Goal: Entertainment & Leisure: Consume media (video, audio)

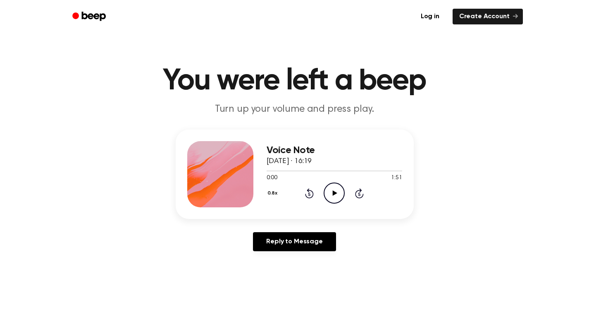
click at [331, 188] on icon "Play Audio" at bounding box center [334, 192] width 21 height 21
click at [335, 196] on icon "Pause Audio" at bounding box center [334, 192] width 21 height 21
click at [336, 198] on icon "Play Audio" at bounding box center [334, 192] width 21 height 21
click at [336, 198] on icon "Pause Audio" at bounding box center [334, 192] width 21 height 21
click at [308, 192] on icon "Rewind 5 seconds" at bounding box center [309, 193] width 9 height 11
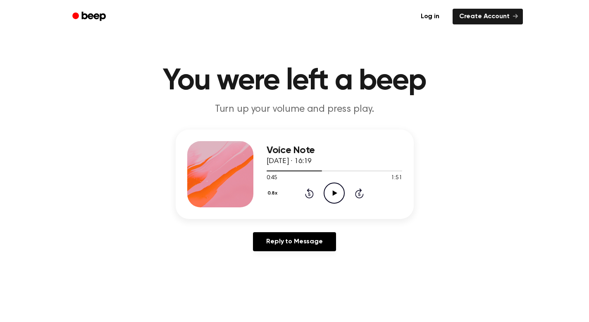
drag, startPoint x: 308, startPoint y: 193, endPoint x: 330, endPoint y: 192, distance: 22.3
click at [312, 192] on icon "Rewind 5 seconds" at bounding box center [309, 193] width 9 height 11
click at [334, 193] on icon at bounding box center [335, 192] width 5 height 5
click at [334, 193] on icon "Pause Audio" at bounding box center [334, 192] width 21 height 21
click at [334, 195] on icon "Play Audio" at bounding box center [334, 192] width 21 height 21
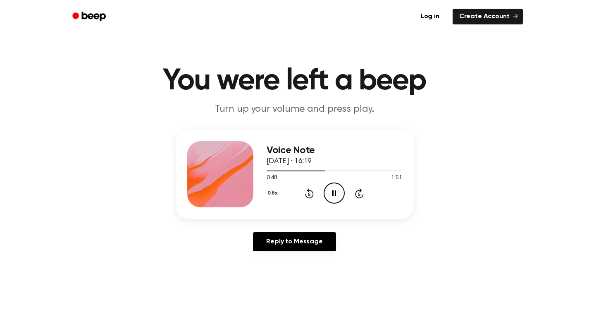
click at [308, 192] on icon "Rewind 5 seconds" at bounding box center [309, 193] width 9 height 11
click at [307, 191] on icon "Rewind 5 seconds" at bounding box center [309, 193] width 9 height 11
click at [330, 195] on icon "Pause Audio" at bounding box center [334, 192] width 21 height 21
click at [332, 193] on icon "Play Audio" at bounding box center [334, 192] width 21 height 21
click at [308, 193] on icon at bounding box center [309, 193] width 2 height 3
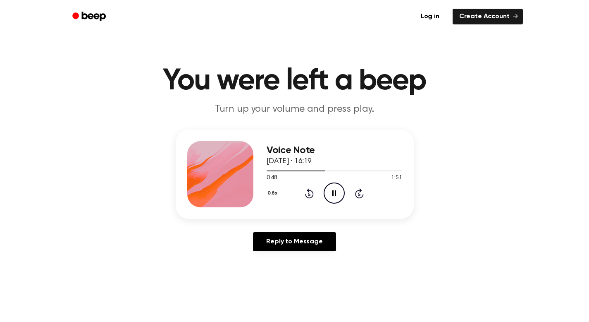
click at [339, 189] on icon "Pause Audio" at bounding box center [334, 192] width 21 height 21
click at [339, 189] on icon "Play Audio" at bounding box center [334, 192] width 21 height 21
click at [341, 193] on icon "Pause Audio" at bounding box center [334, 192] width 21 height 21
click at [339, 189] on icon "Play Audio" at bounding box center [334, 192] width 21 height 21
click at [339, 189] on icon "Pause Audio" at bounding box center [334, 192] width 21 height 21
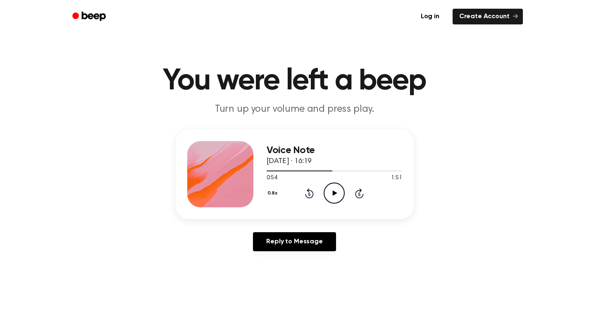
click at [310, 193] on icon "Rewind 5 seconds" at bounding box center [309, 193] width 9 height 11
click at [331, 195] on icon "Play Audio" at bounding box center [334, 192] width 21 height 21
click at [330, 195] on icon "Pause Audio" at bounding box center [334, 192] width 21 height 21
click at [312, 191] on icon "Rewind 5 seconds" at bounding box center [309, 193] width 9 height 11
click at [336, 195] on icon "Play Audio" at bounding box center [334, 192] width 21 height 21
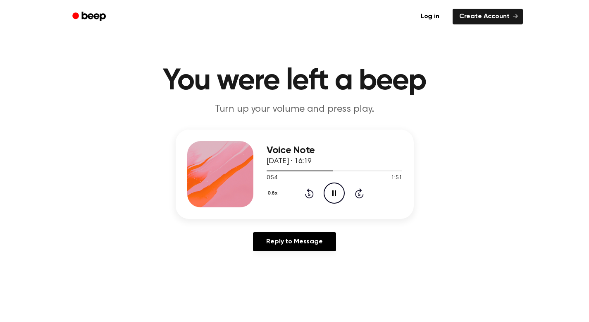
click at [336, 195] on icon "Pause Audio" at bounding box center [334, 192] width 21 height 21
click at [336, 195] on icon "Play Audio" at bounding box center [334, 192] width 21 height 21
click at [309, 189] on icon "Rewind 5 seconds" at bounding box center [309, 193] width 9 height 11
click at [327, 191] on icon "Pause Audio" at bounding box center [334, 192] width 21 height 21
click at [196, 167] on div at bounding box center [220, 174] width 66 height 66
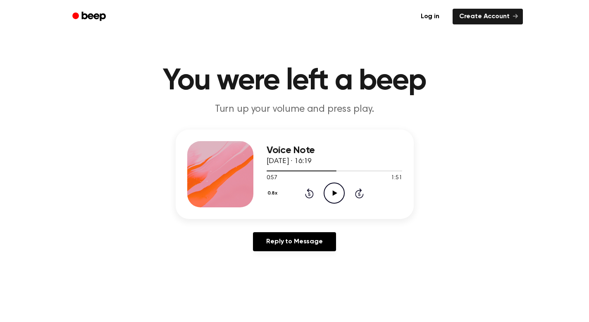
click at [309, 193] on icon at bounding box center [309, 193] width 2 height 3
click at [310, 195] on icon "Rewind 5 seconds" at bounding box center [309, 193] width 9 height 11
click at [329, 197] on icon "Play Audio" at bounding box center [334, 192] width 21 height 21
click at [329, 197] on icon "Pause Audio" at bounding box center [334, 192] width 21 height 21
click at [310, 192] on icon "Rewind 5 seconds" at bounding box center [309, 193] width 9 height 11
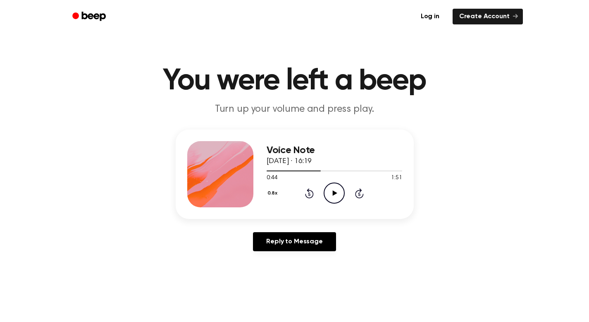
click at [328, 197] on icon "Play Audio" at bounding box center [334, 192] width 21 height 21
click at [328, 197] on icon "Pause Audio" at bounding box center [334, 192] width 21 height 21
click at [311, 198] on icon at bounding box center [309, 193] width 9 height 10
click at [333, 196] on icon "Play Audio" at bounding box center [334, 192] width 21 height 21
click at [331, 196] on icon "Pause Audio" at bounding box center [334, 192] width 21 height 21
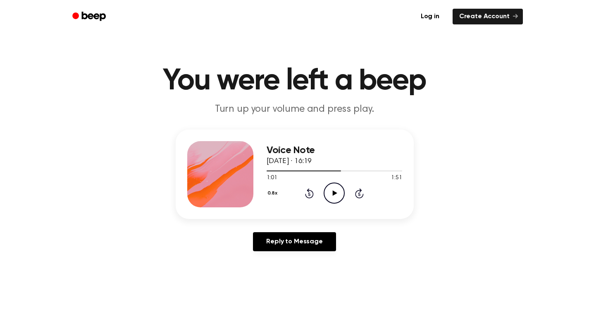
click at [338, 192] on icon "Play Audio" at bounding box center [334, 192] width 21 height 21
click at [311, 190] on icon at bounding box center [309, 193] width 9 height 10
click at [310, 190] on icon at bounding box center [309, 193] width 9 height 10
click at [310, 191] on icon at bounding box center [309, 193] width 9 height 10
click at [330, 194] on icon "Pause Audio" at bounding box center [334, 192] width 21 height 21
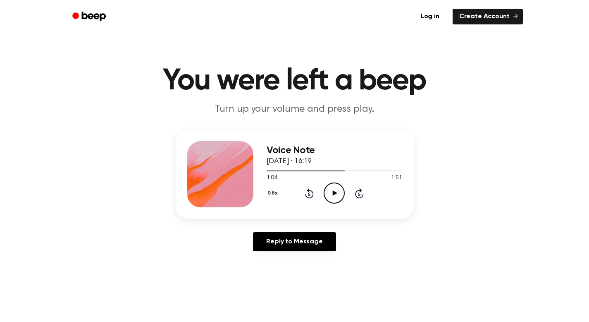
click at [330, 194] on icon "Play Audio" at bounding box center [334, 192] width 21 height 21
click at [307, 193] on icon "Rewind 5 seconds" at bounding box center [309, 193] width 9 height 11
click at [329, 193] on icon "Pause Audio" at bounding box center [334, 192] width 21 height 21
click at [313, 192] on icon at bounding box center [309, 193] width 9 height 10
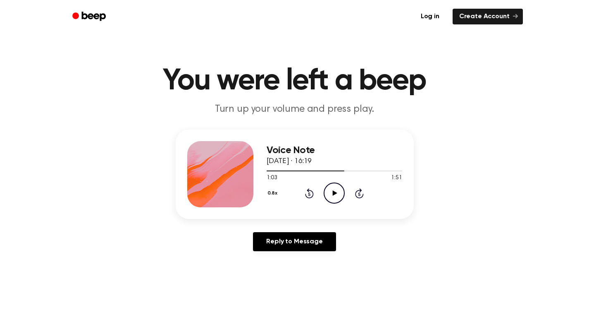
click at [314, 191] on div "0.8x Rewind 5 seconds Play Audio Skip 5 seconds" at bounding box center [335, 192] width 136 height 21
click at [309, 191] on icon at bounding box center [309, 193] width 9 height 10
click at [310, 191] on icon "Rewind 5 seconds" at bounding box center [309, 193] width 9 height 11
click at [336, 195] on icon "Play Audio" at bounding box center [334, 192] width 21 height 21
click at [336, 195] on icon at bounding box center [334, 192] width 4 height 5
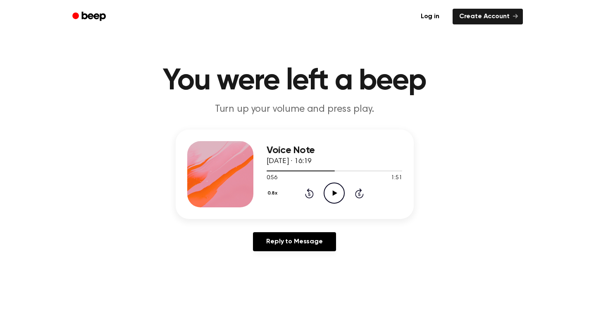
click at [339, 194] on icon "Play Audio" at bounding box center [334, 192] width 21 height 21
click at [337, 194] on icon "Pause Audio" at bounding box center [334, 192] width 21 height 21
click at [309, 191] on icon "Rewind 5 seconds" at bounding box center [309, 193] width 9 height 11
click at [331, 193] on icon "Play Audio" at bounding box center [334, 192] width 21 height 21
click at [312, 192] on icon at bounding box center [309, 193] width 9 height 10
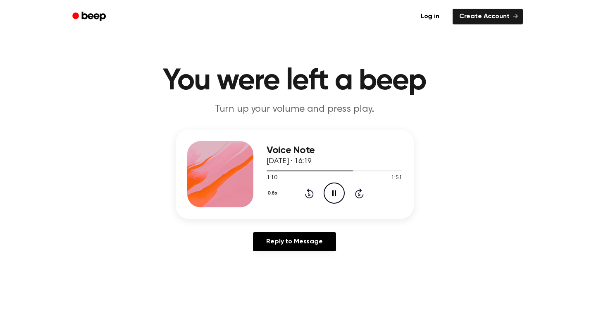
click at [330, 193] on icon "Pause Audio" at bounding box center [334, 192] width 21 height 21
click at [330, 193] on icon "Play Audio" at bounding box center [334, 192] width 21 height 21
click at [335, 191] on icon at bounding box center [334, 192] width 4 height 5
click at [309, 192] on icon at bounding box center [309, 193] width 9 height 10
click at [332, 193] on icon "Play Audio" at bounding box center [334, 192] width 21 height 21
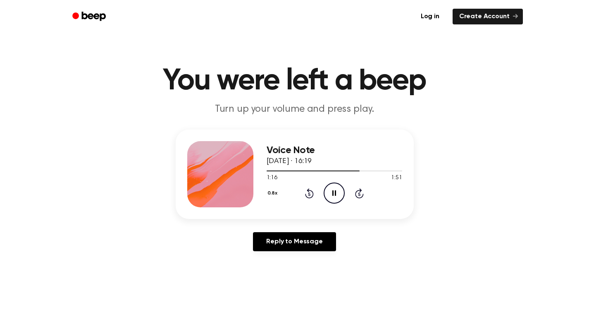
click at [314, 192] on div "0.8x Rewind 5 seconds Pause Audio Skip 5 seconds" at bounding box center [335, 192] width 136 height 21
click at [308, 192] on icon at bounding box center [309, 193] width 9 height 10
click at [332, 195] on icon at bounding box center [334, 192] width 4 height 5
click at [309, 191] on icon at bounding box center [309, 193] width 9 height 10
click at [334, 191] on icon "Play Audio" at bounding box center [334, 192] width 21 height 21
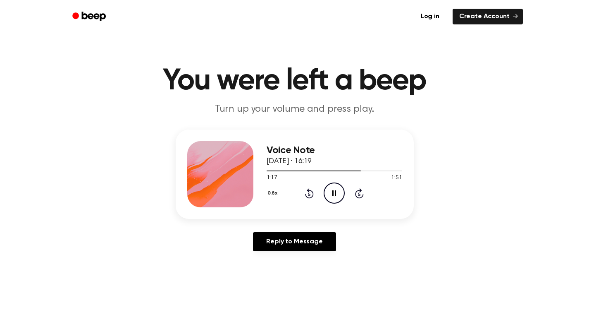
click at [333, 191] on icon at bounding box center [334, 192] width 4 height 5
click at [333, 191] on icon "Play Audio" at bounding box center [334, 192] width 21 height 21
click at [333, 190] on icon at bounding box center [334, 192] width 4 height 5
click at [311, 189] on icon "Rewind 5 seconds" at bounding box center [309, 193] width 9 height 11
click at [334, 195] on icon "Play Audio" at bounding box center [334, 192] width 21 height 21
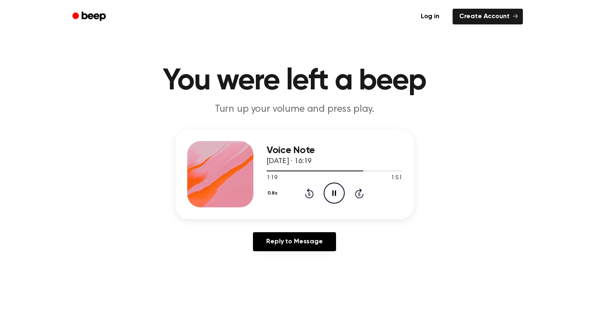
click at [334, 195] on icon "Pause Audio" at bounding box center [334, 192] width 21 height 21
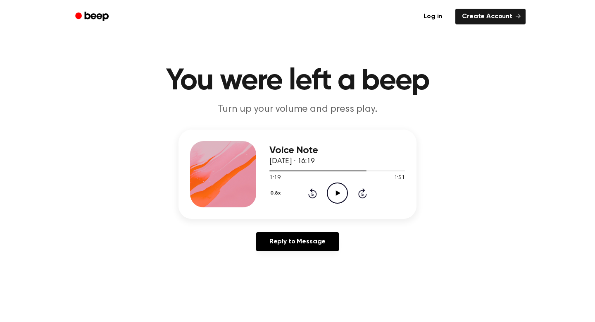
click at [269, 193] on button "0.8x" at bounding box center [276, 193] width 14 height 14
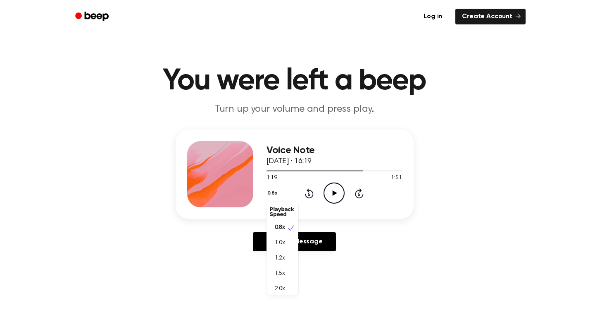
click at [335, 195] on div "0.8x Playback Speed 0.8x 1.0x 1.2x 1.5x 2.0x Rewind 5 seconds Play Audio Skip 5…" at bounding box center [335, 192] width 136 height 21
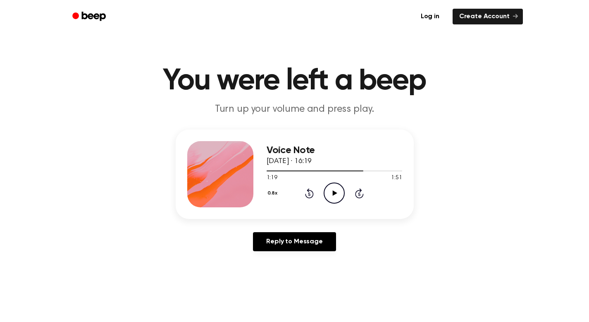
click at [308, 192] on icon "Rewind 5 seconds" at bounding box center [309, 193] width 9 height 11
click at [333, 195] on icon at bounding box center [335, 192] width 5 height 5
click at [333, 194] on icon at bounding box center [334, 192] width 4 height 5
click at [333, 194] on icon at bounding box center [335, 192] width 5 height 5
click at [333, 194] on icon at bounding box center [334, 192] width 4 height 5
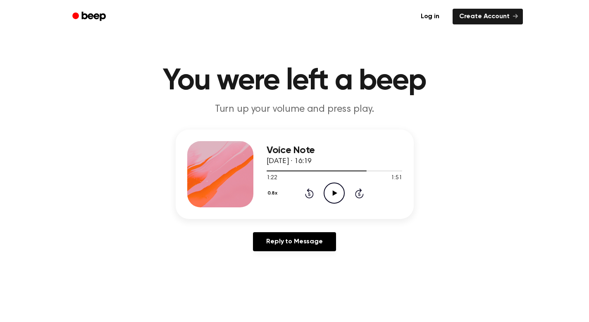
click at [333, 194] on icon at bounding box center [335, 192] width 5 height 5
click at [332, 195] on icon "Pause Audio" at bounding box center [334, 192] width 21 height 21
click at [332, 195] on icon "Play Audio" at bounding box center [334, 192] width 21 height 21
click at [332, 196] on icon "Pause Audio" at bounding box center [334, 192] width 21 height 21
click at [312, 191] on icon at bounding box center [309, 193] width 9 height 10
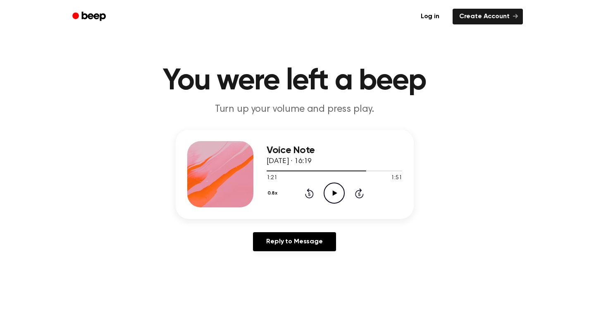
click at [336, 194] on icon "Play Audio" at bounding box center [334, 192] width 21 height 21
click at [336, 194] on icon at bounding box center [334, 192] width 4 height 5
click at [308, 192] on icon at bounding box center [309, 193] width 9 height 10
click at [331, 193] on icon "Play Audio" at bounding box center [334, 192] width 21 height 21
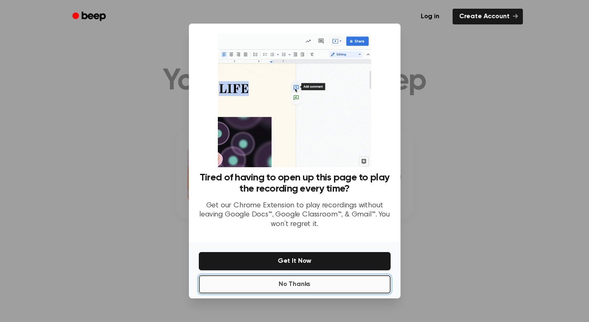
click at [329, 284] on button "No Thanks" at bounding box center [295, 284] width 192 height 18
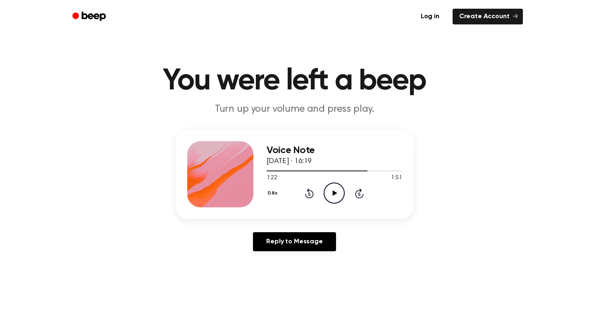
click at [310, 196] on icon "Rewind 5 seconds" at bounding box center [309, 193] width 9 height 11
click at [330, 193] on icon "Play Audio" at bounding box center [334, 192] width 21 height 21
click at [334, 191] on icon at bounding box center [335, 192] width 5 height 5
click at [332, 194] on icon "Pause Audio" at bounding box center [334, 192] width 21 height 21
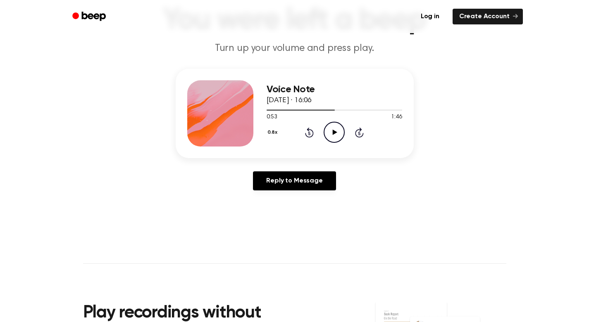
scroll to position [32, 0]
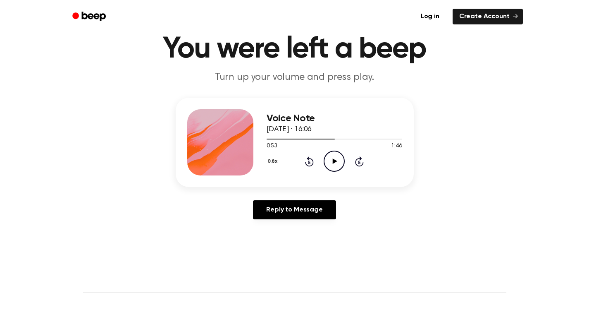
click at [331, 160] on icon "Play Audio" at bounding box center [334, 160] width 21 height 21
click at [312, 164] on icon at bounding box center [309, 161] width 9 height 10
click at [330, 160] on icon "Pause Audio" at bounding box center [334, 160] width 21 height 21
click at [330, 160] on icon "Play Audio" at bounding box center [334, 160] width 21 height 21
click at [329, 161] on icon "Pause Audio" at bounding box center [334, 160] width 21 height 21
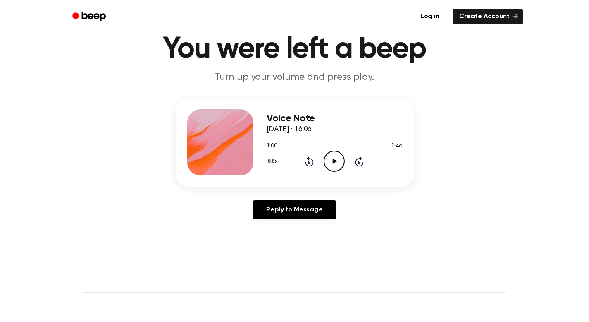
click at [329, 161] on icon "Play Audio" at bounding box center [334, 160] width 21 height 21
click at [329, 161] on icon "Pause Audio" at bounding box center [334, 160] width 21 height 21
click at [312, 162] on icon "Rewind 5 seconds" at bounding box center [309, 161] width 9 height 11
click at [329, 160] on icon "Play Audio" at bounding box center [334, 160] width 21 height 21
click at [311, 164] on icon "Rewind 5 seconds" at bounding box center [309, 161] width 9 height 11
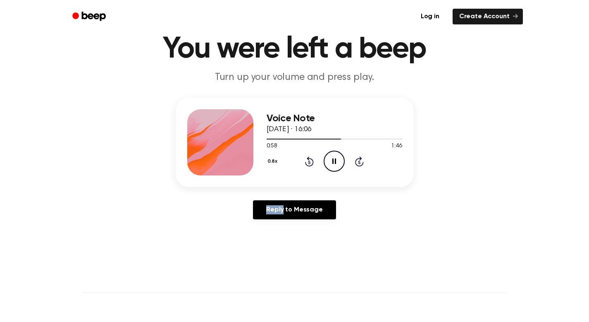
click at [311, 164] on icon "Rewind 5 seconds" at bounding box center [309, 161] width 9 height 11
click at [330, 164] on icon "Pause Audio" at bounding box center [334, 160] width 21 height 21
click at [314, 162] on div "0.8x Rewind 5 seconds Play Audio Skip 5 seconds" at bounding box center [335, 160] width 136 height 21
click at [312, 162] on icon "Rewind 5 seconds" at bounding box center [309, 161] width 9 height 11
click at [329, 161] on icon "Play Audio" at bounding box center [334, 160] width 21 height 21
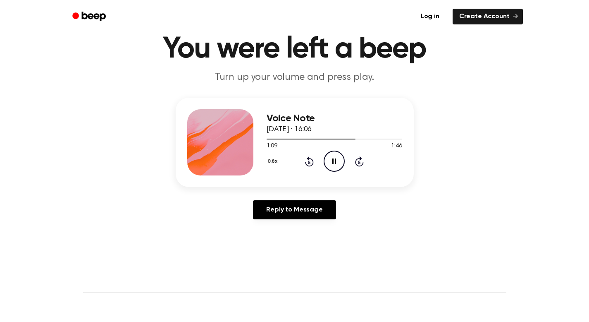
click at [328, 162] on icon "Pause Audio" at bounding box center [334, 160] width 21 height 21
click at [324, 162] on icon "Play Audio" at bounding box center [334, 160] width 21 height 21
click at [312, 162] on icon at bounding box center [309, 161] width 9 height 10
click at [331, 161] on icon "Pause Audio" at bounding box center [334, 160] width 21 height 21
click at [332, 159] on icon "Play Audio" at bounding box center [334, 160] width 21 height 21
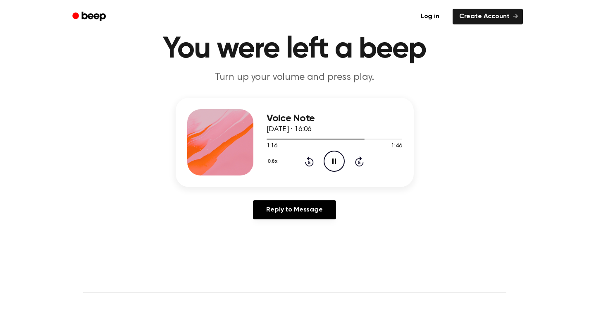
click at [312, 164] on icon at bounding box center [309, 161] width 9 height 10
click at [331, 163] on icon "Pause Audio" at bounding box center [334, 160] width 21 height 21
click at [336, 175] on div "Voice Note [DATE] · 16:06 1:17 1:46 Your browser does not support the [object O…" at bounding box center [295, 142] width 238 height 89
click at [331, 166] on icon "Play Audio" at bounding box center [334, 160] width 21 height 21
click at [308, 163] on icon "Rewind 5 seconds" at bounding box center [309, 161] width 9 height 11
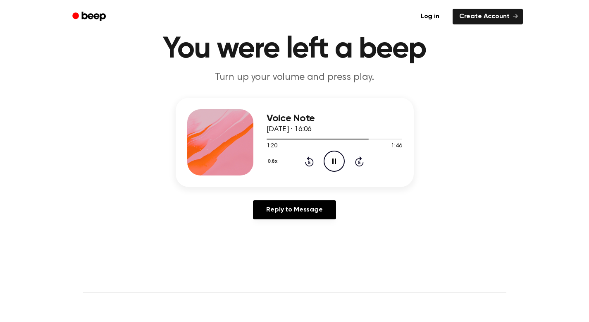
click at [330, 159] on icon "Pause Audio" at bounding box center [334, 160] width 21 height 21
click at [332, 158] on icon "Play Audio" at bounding box center [334, 160] width 21 height 21
click at [309, 162] on icon at bounding box center [309, 161] width 2 height 3
click at [330, 160] on icon "Pause Audio" at bounding box center [334, 160] width 21 height 21
click at [305, 164] on icon at bounding box center [309, 161] width 9 height 10
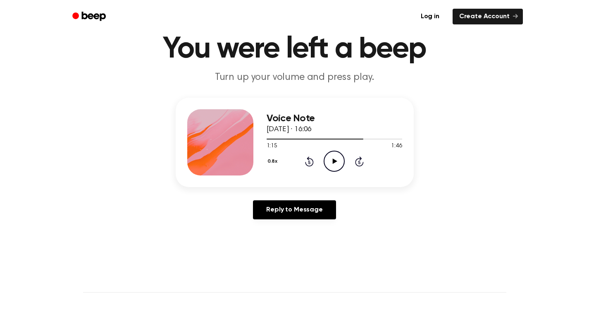
click at [330, 162] on icon "Play Audio" at bounding box center [334, 160] width 21 height 21
click at [332, 167] on icon "Pause Audio" at bounding box center [334, 160] width 21 height 21
click at [314, 162] on div "0.8x Rewind 5 seconds Play Audio Skip 5 seconds" at bounding box center [335, 160] width 136 height 21
click at [310, 162] on icon "Rewind 5 seconds" at bounding box center [309, 161] width 9 height 11
click at [329, 160] on icon "Play Audio" at bounding box center [334, 160] width 21 height 21
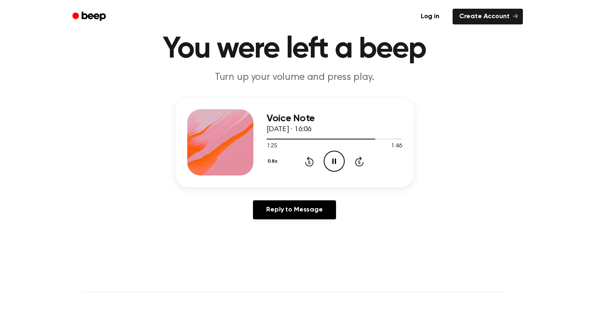
click at [338, 158] on icon "Pause Audio" at bounding box center [334, 160] width 21 height 21
click at [312, 163] on icon at bounding box center [309, 161] width 9 height 10
click at [327, 160] on icon "Play Audio" at bounding box center [334, 160] width 21 height 21
click at [334, 162] on icon "Pause Audio" at bounding box center [334, 160] width 21 height 21
click at [311, 163] on icon "Rewind 5 seconds" at bounding box center [309, 161] width 9 height 11
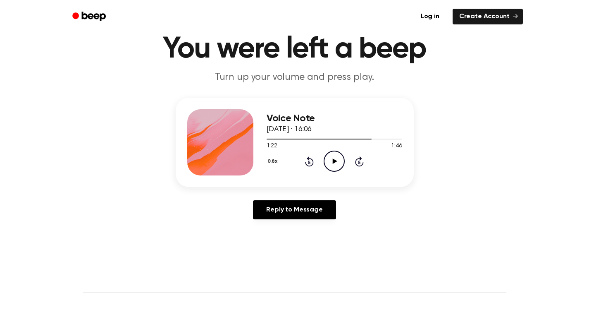
click at [312, 164] on icon "Rewind 5 seconds" at bounding box center [309, 161] width 9 height 11
click at [335, 160] on icon at bounding box center [335, 160] width 5 height 5
click at [341, 161] on icon "Pause Audio" at bounding box center [334, 160] width 21 height 21
click at [339, 158] on icon "Play Audio" at bounding box center [334, 160] width 21 height 21
click at [311, 162] on icon "Rewind 5 seconds" at bounding box center [309, 161] width 9 height 11
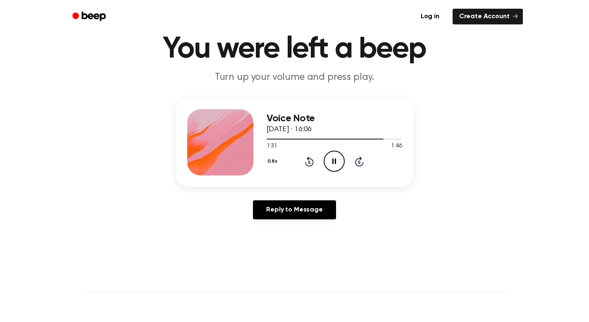
click at [331, 161] on icon "Pause Audio" at bounding box center [334, 160] width 21 height 21
click at [331, 161] on icon "Play Audio" at bounding box center [334, 160] width 21 height 21
click at [331, 163] on icon "Pause Audio" at bounding box center [334, 160] width 21 height 21
click at [332, 162] on icon "Play Audio" at bounding box center [334, 160] width 21 height 21
click at [313, 162] on icon at bounding box center [309, 161] width 9 height 10
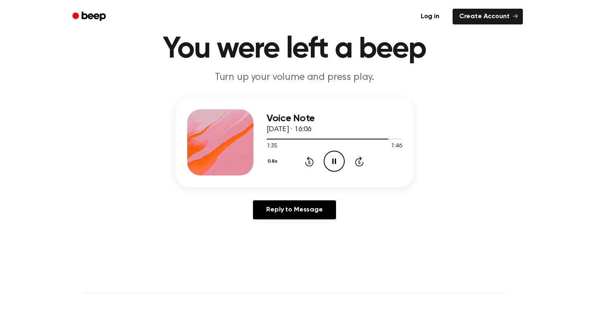
click at [330, 161] on icon "Pause Audio" at bounding box center [334, 160] width 21 height 21
click at [327, 161] on icon "Play Audio" at bounding box center [334, 160] width 21 height 21
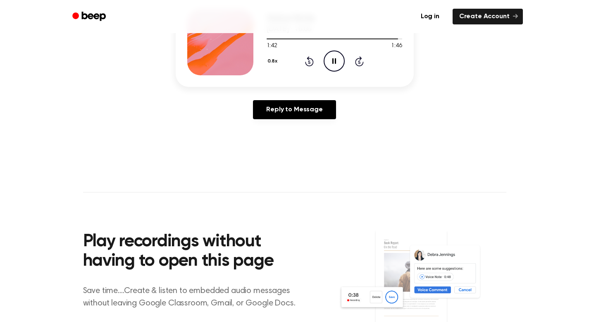
scroll to position [64, 0]
